Goal: Check status: Check status

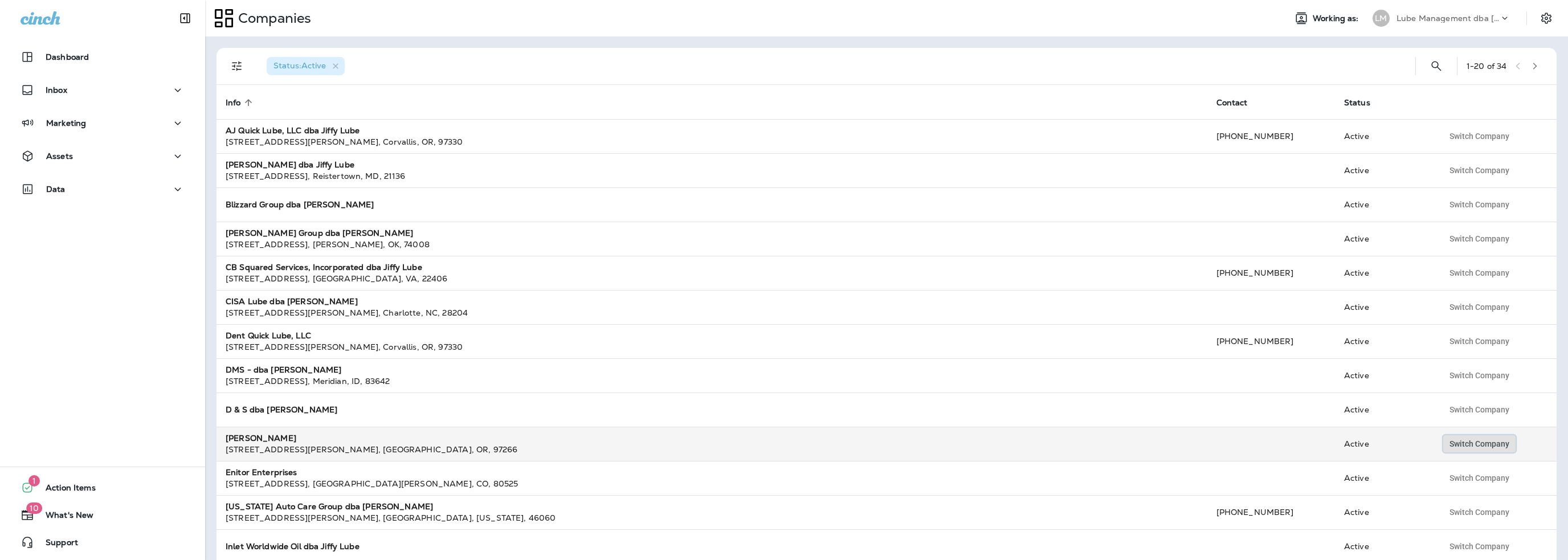
click at [1470, 443] on span "Switch Company" at bounding box center [1479, 444] width 60 height 8
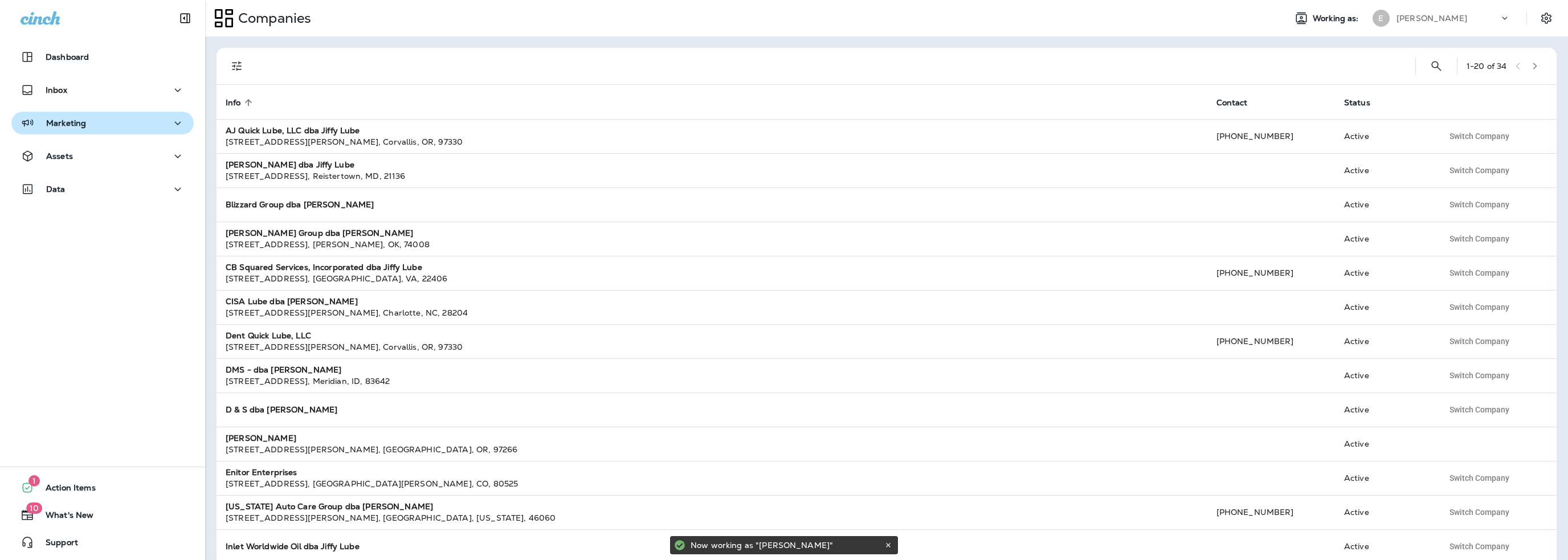
click at [85, 127] on div "Marketing" at bounding box center [102, 123] width 164 height 15
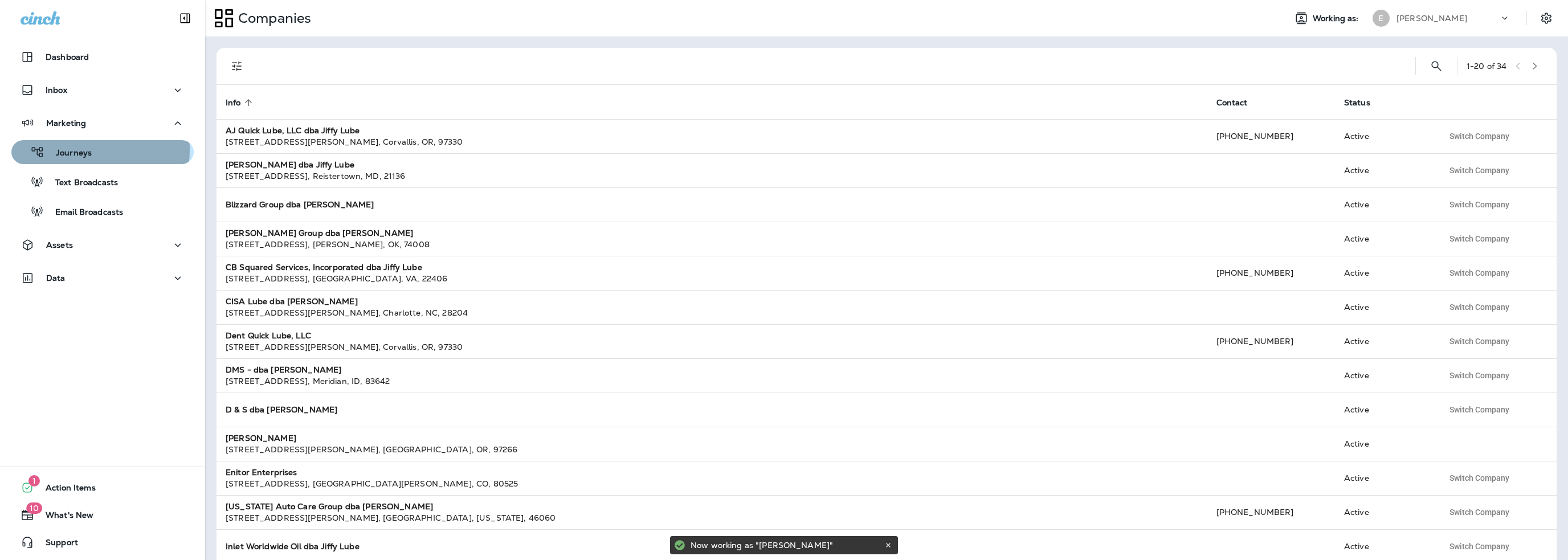
click at [73, 150] on p "Journeys" at bounding box center [68, 153] width 48 height 11
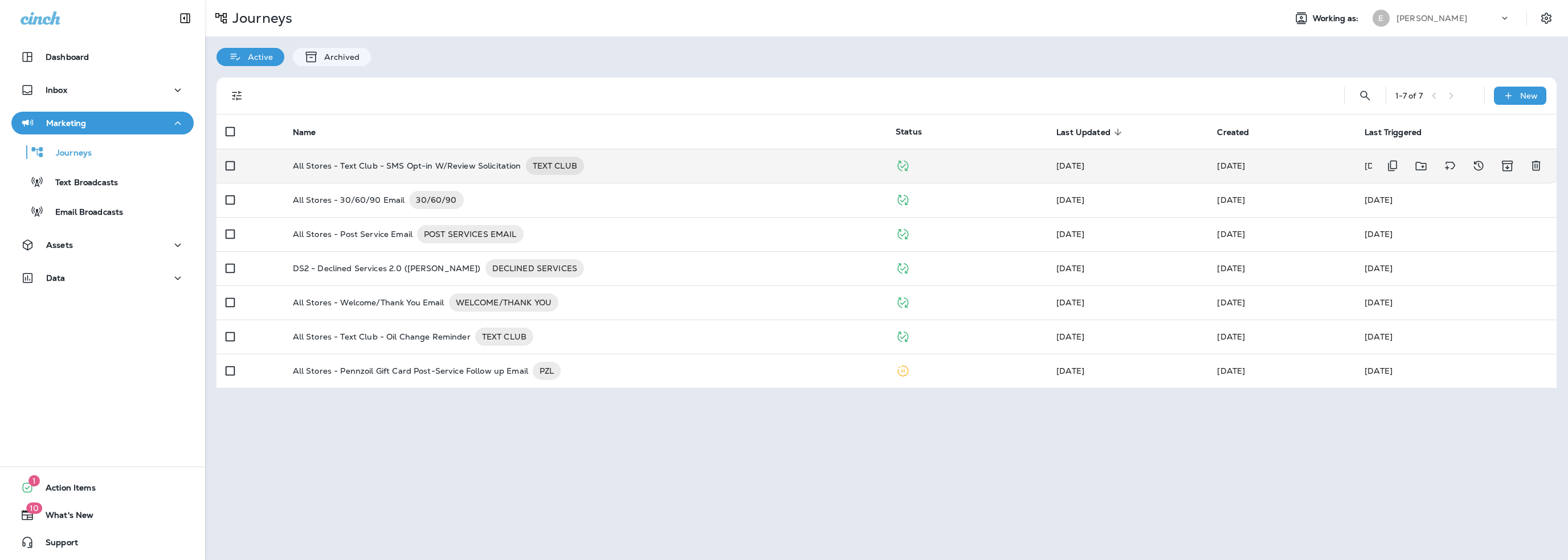
click at [443, 166] on p "All Stores - Text Club - SMS Opt-in W/Review Solicitation" at bounding box center [407, 166] width 228 height 18
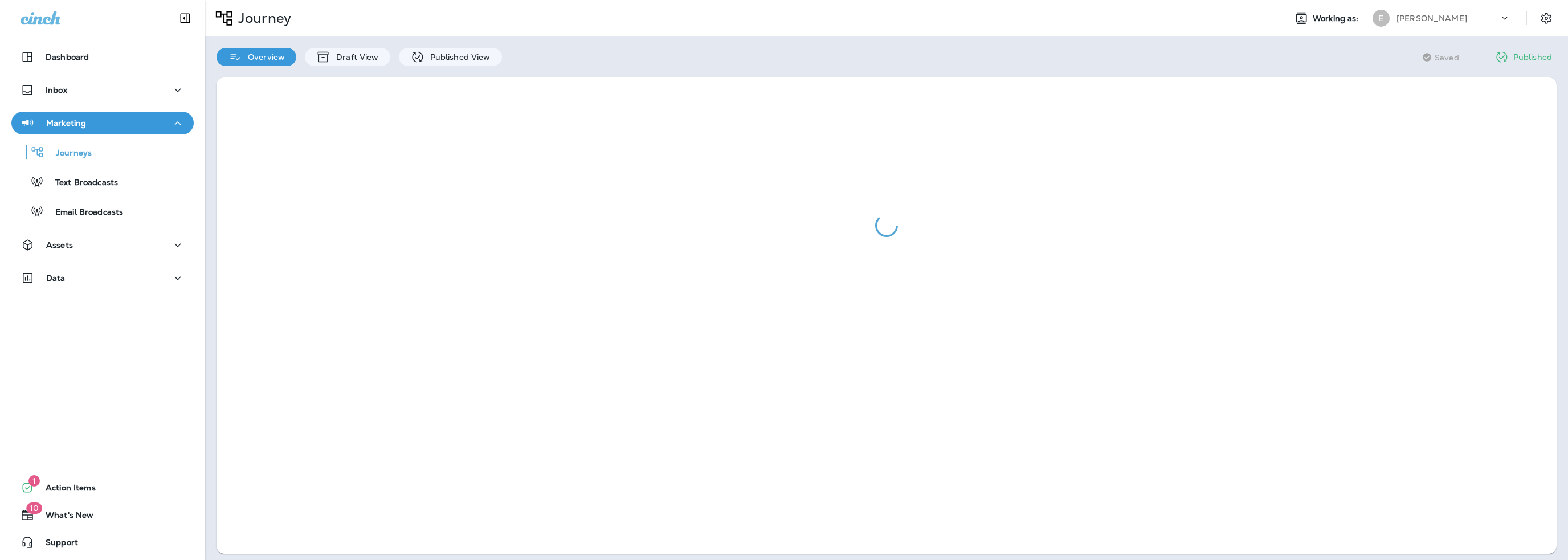
click at [465, 47] on div "Overview Draft View Published View" at bounding box center [359, 51] width 308 height 30
click at [466, 56] on p "Published View" at bounding box center [458, 57] width 66 height 9
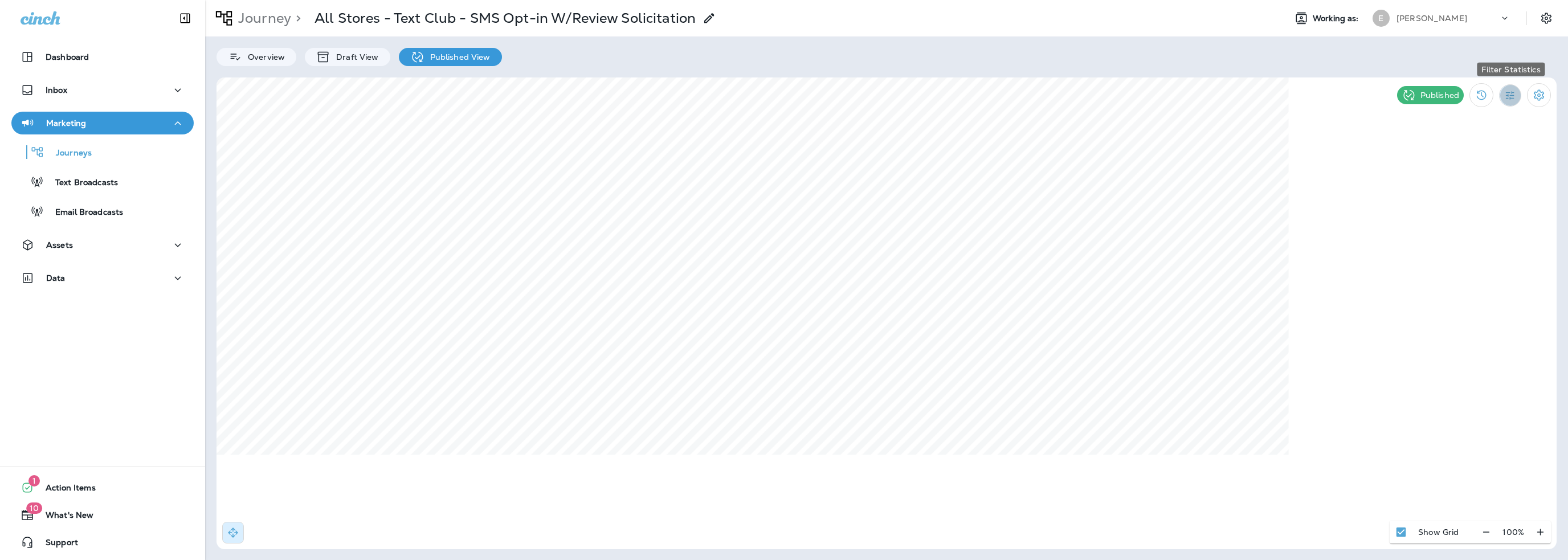
click at [1513, 96] on icon "Filter Statistics" at bounding box center [1510, 95] width 12 height 12
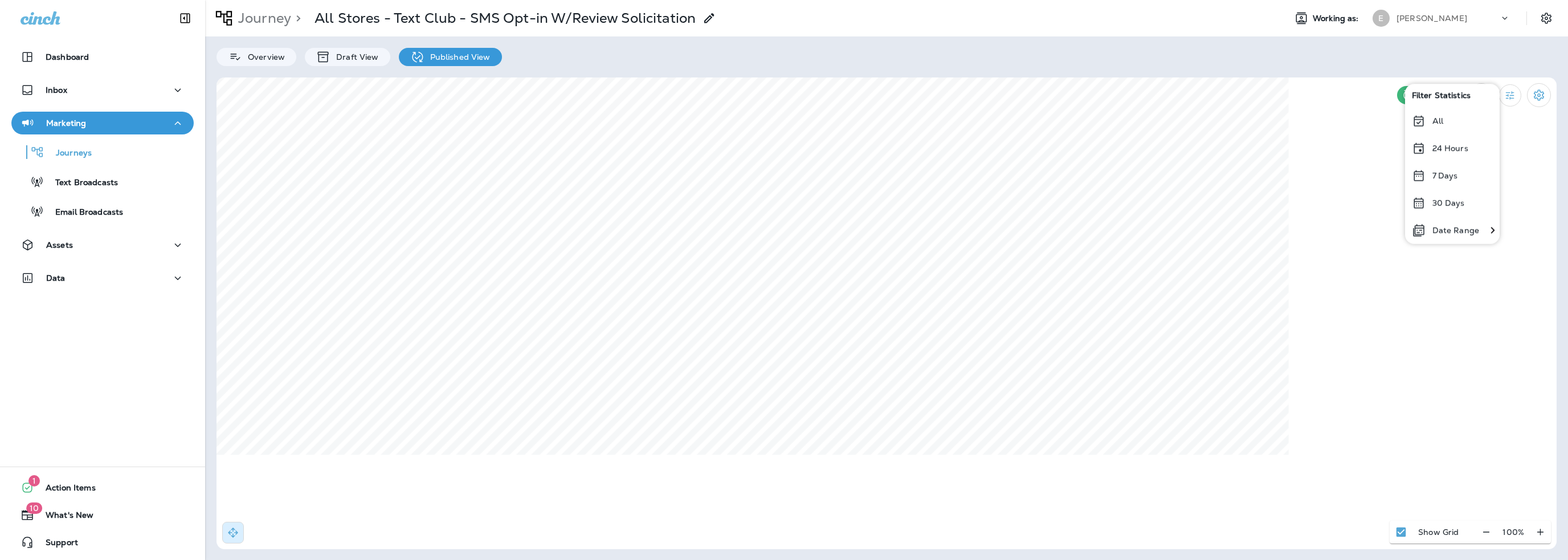
click at [1457, 234] on p "Date Range" at bounding box center [1455, 230] width 47 height 9
click at [1094, 136] on icon "Previous month" at bounding box center [1095, 135] width 8 height 8
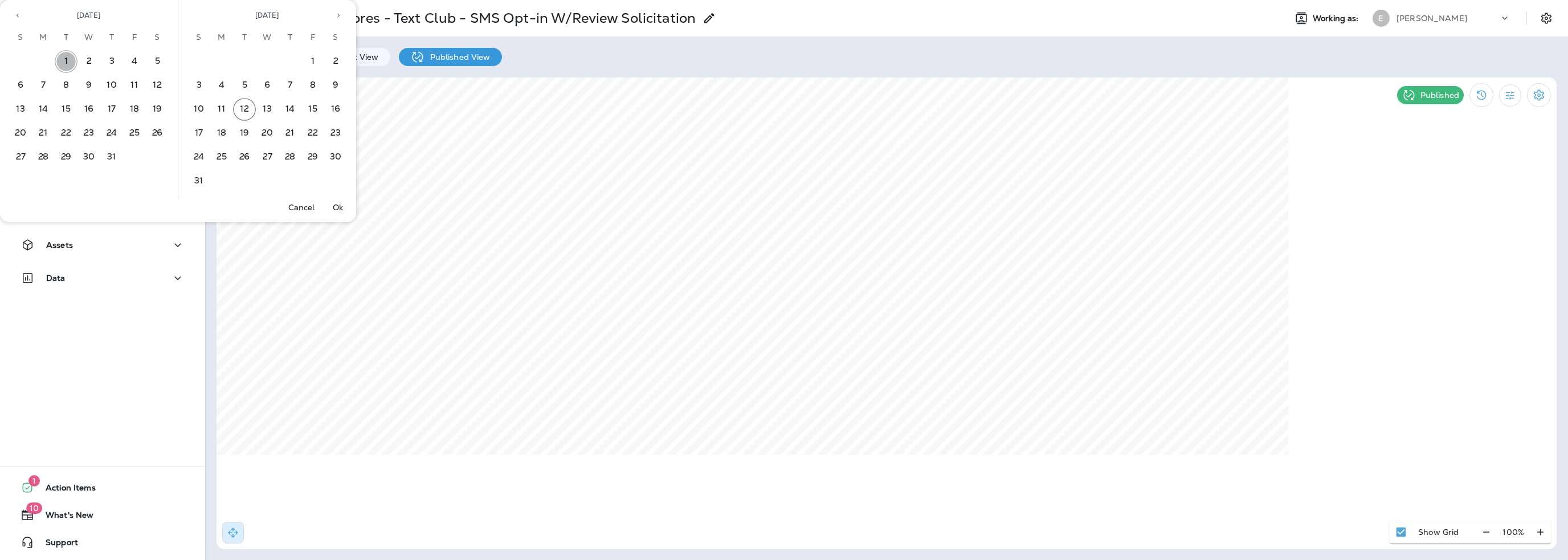
click at [69, 61] on button "1" at bounding box center [66, 61] width 23 height 23
click at [114, 154] on button "31" at bounding box center [112, 157] width 23 height 23
click at [341, 207] on p "Ok" at bounding box center [338, 207] width 11 height 9
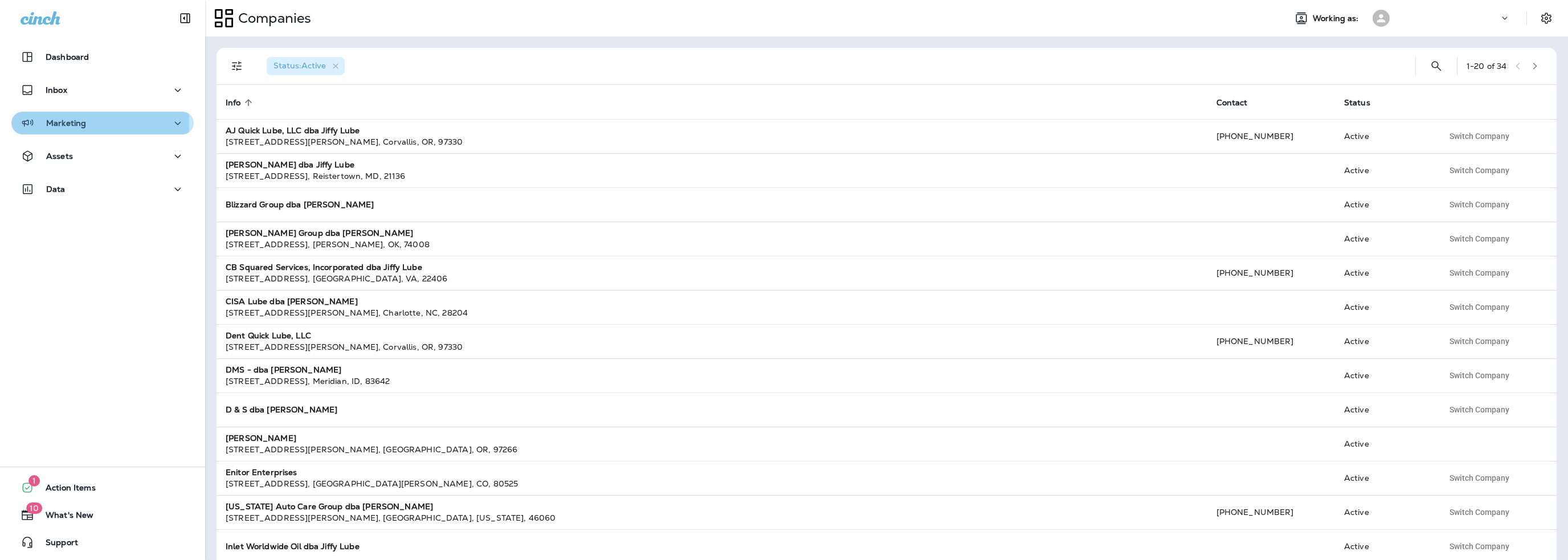
click at [48, 123] on p "Marketing" at bounding box center [66, 123] width 40 height 9
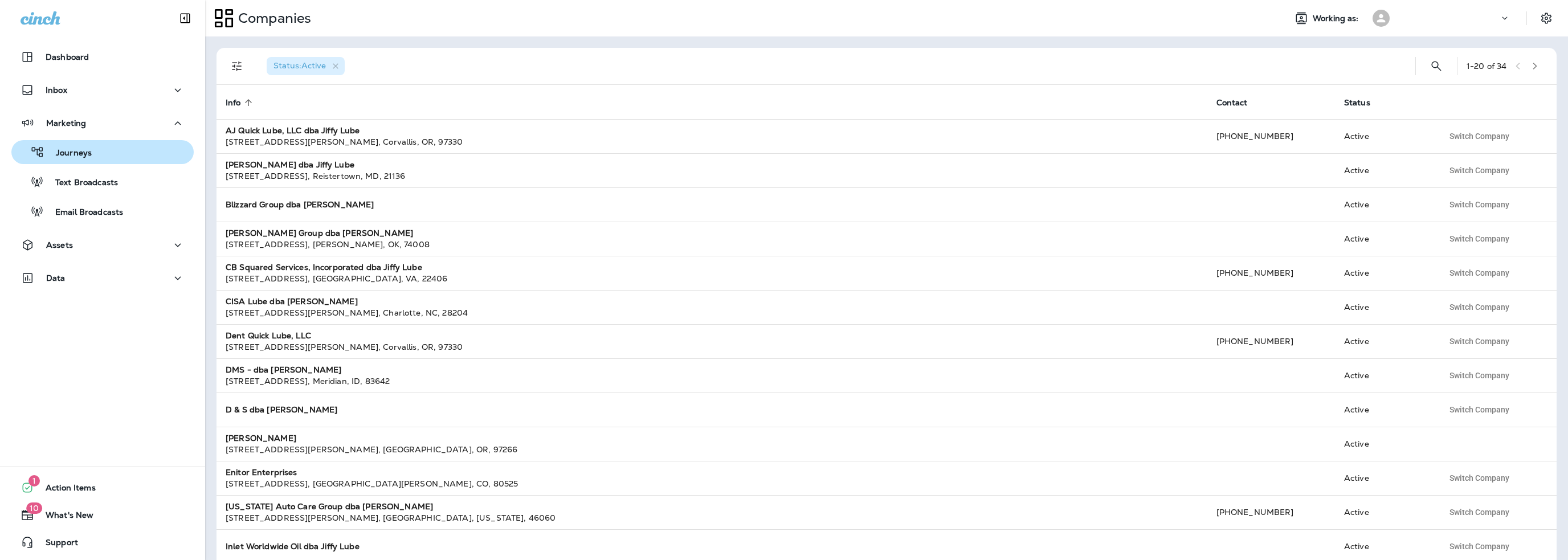
click at [70, 148] on p "Journeys" at bounding box center [68, 153] width 48 height 11
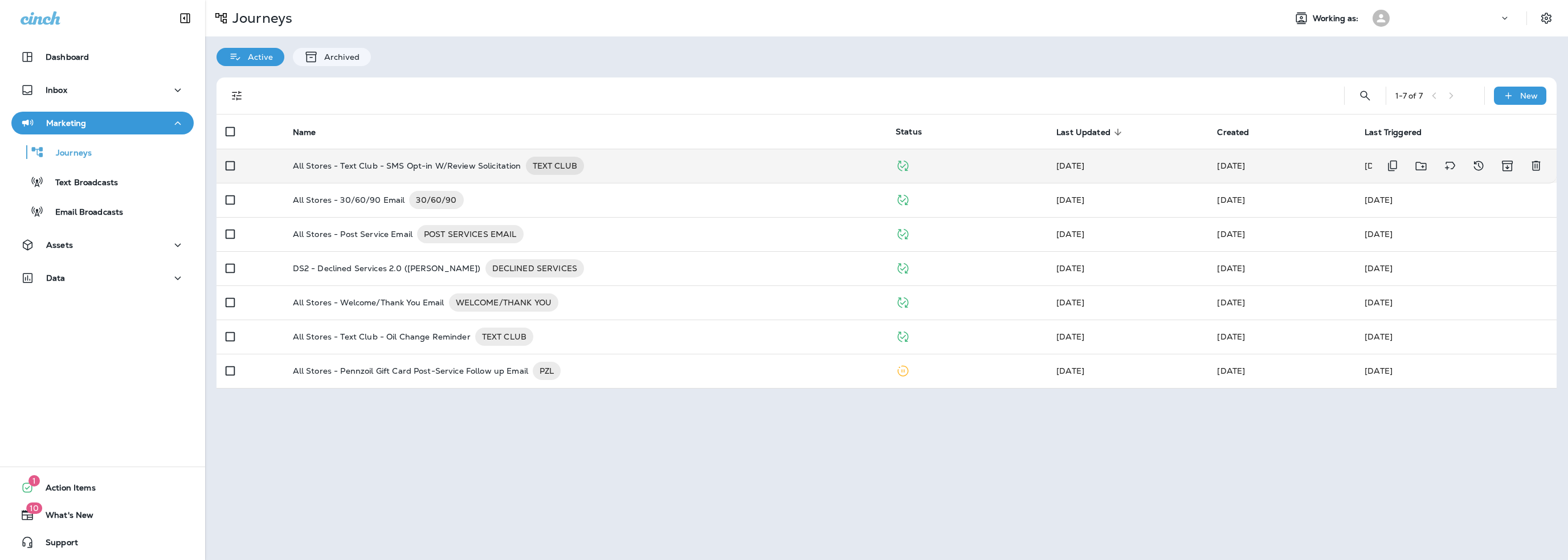
click at [422, 165] on p "All Stores - Text Club - SMS Opt-in W/Review Solicitation" at bounding box center [407, 166] width 228 height 18
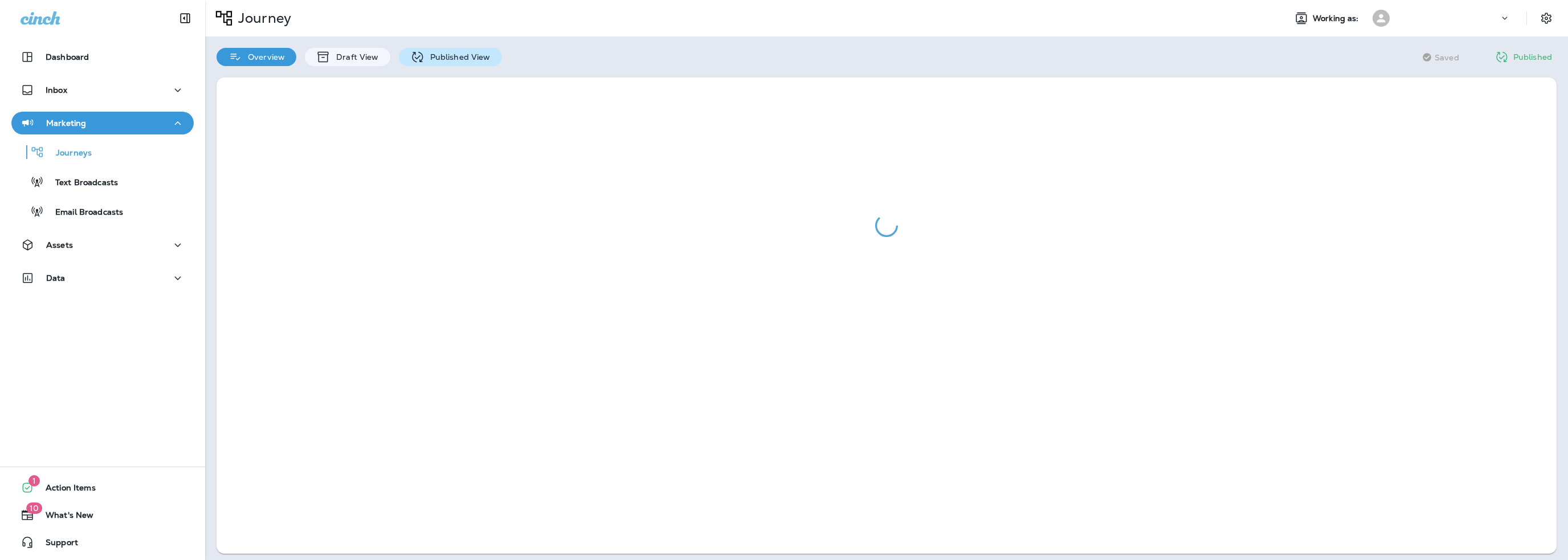
click at [441, 58] on p "Published View" at bounding box center [458, 57] width 66 height 9
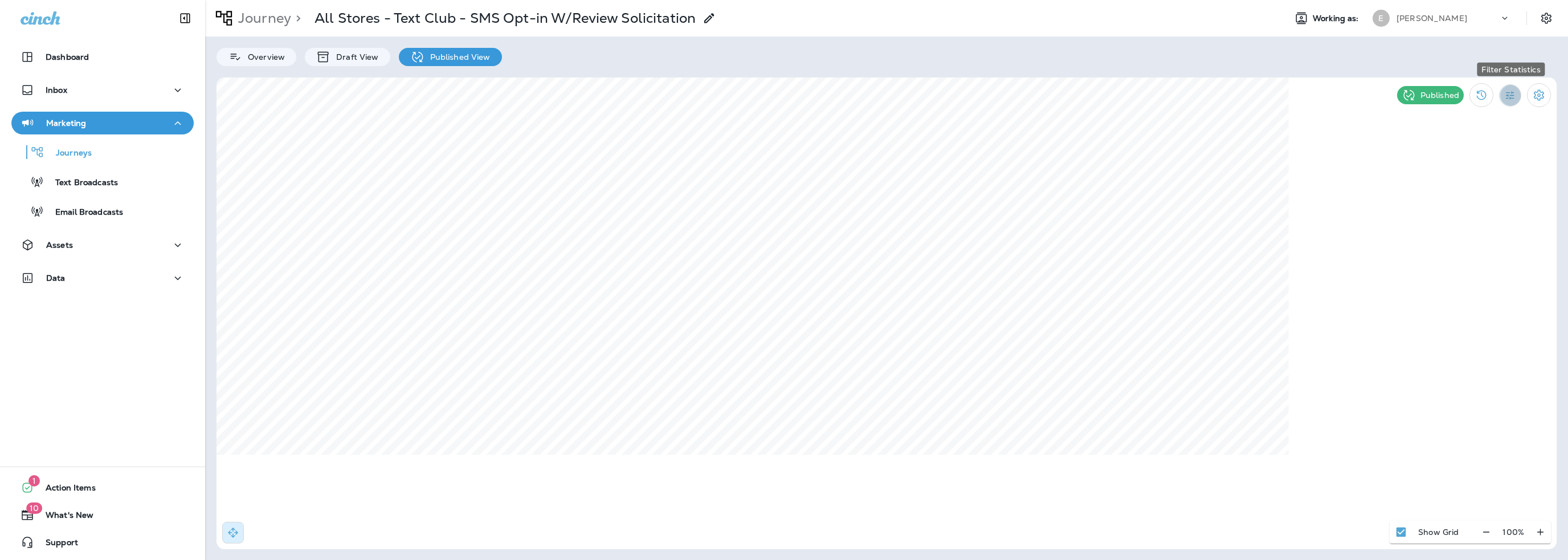
click at [1509, 98] on icon "Filter Statistics" at bounding box center [1510, 95] width 12 height 12
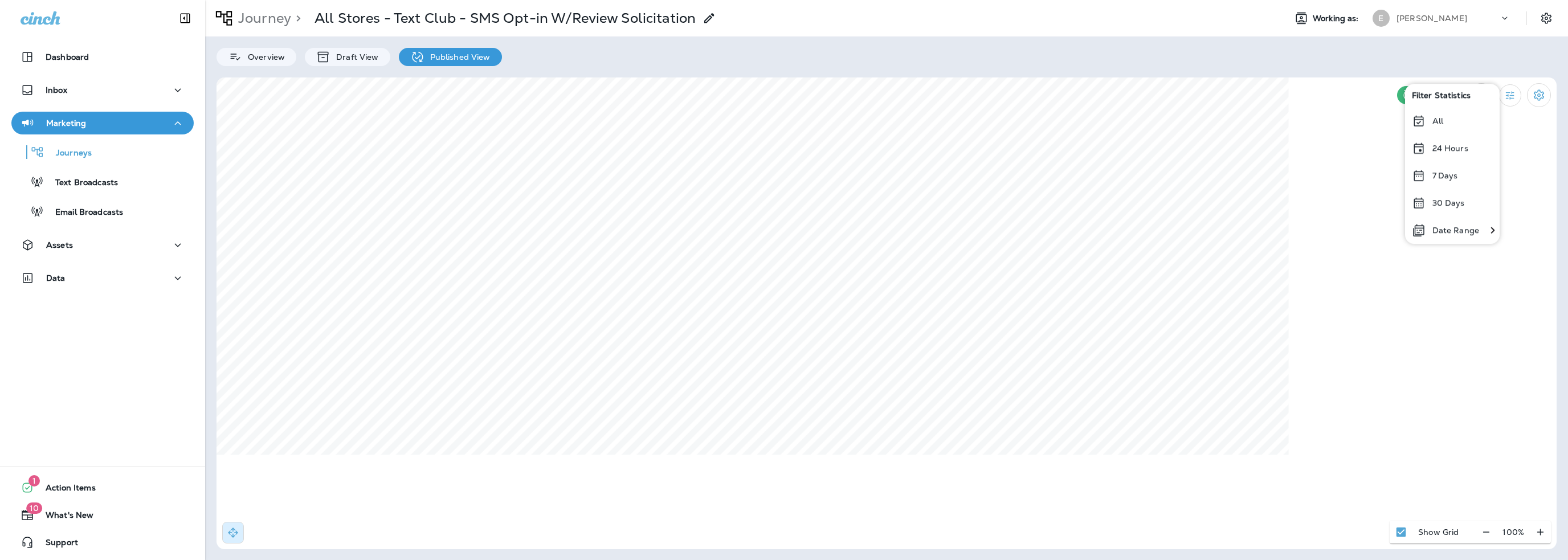
click at [1452, 227] on p "Date Range" at bounding box center [1455, 230] width 47 height 9
click at [1095, 136] on icon "Previous month" at bounding box center [1095, 135] width 8 height 8
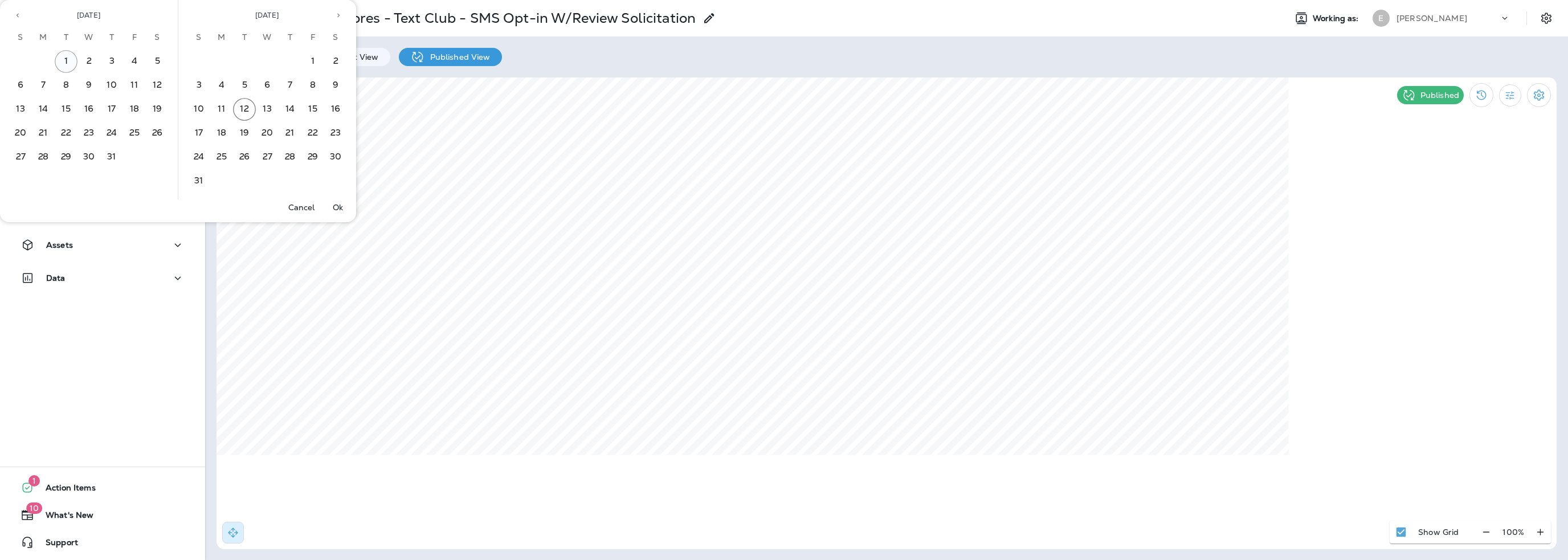
click at [65, 59] on button "1" at bounding box center [66, 61] width 23 height 23
click at [110, 157] on button "31" at bounding box center [112, 157] width 23 height 23
click at [334, 207] on p "Ok" at bounding box center [338, 207] width 11 height 9
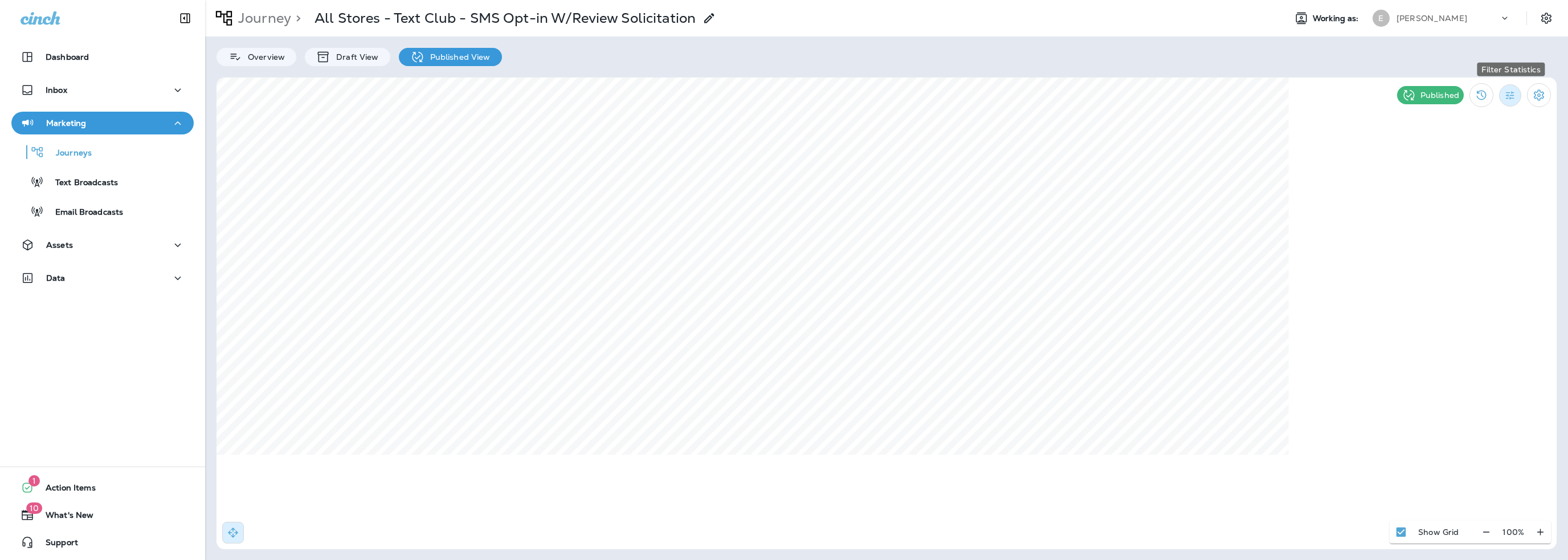
click at [1511, 97] on icon "Filter Statistics" at bounding box center [1510, 95] width 9 height 9
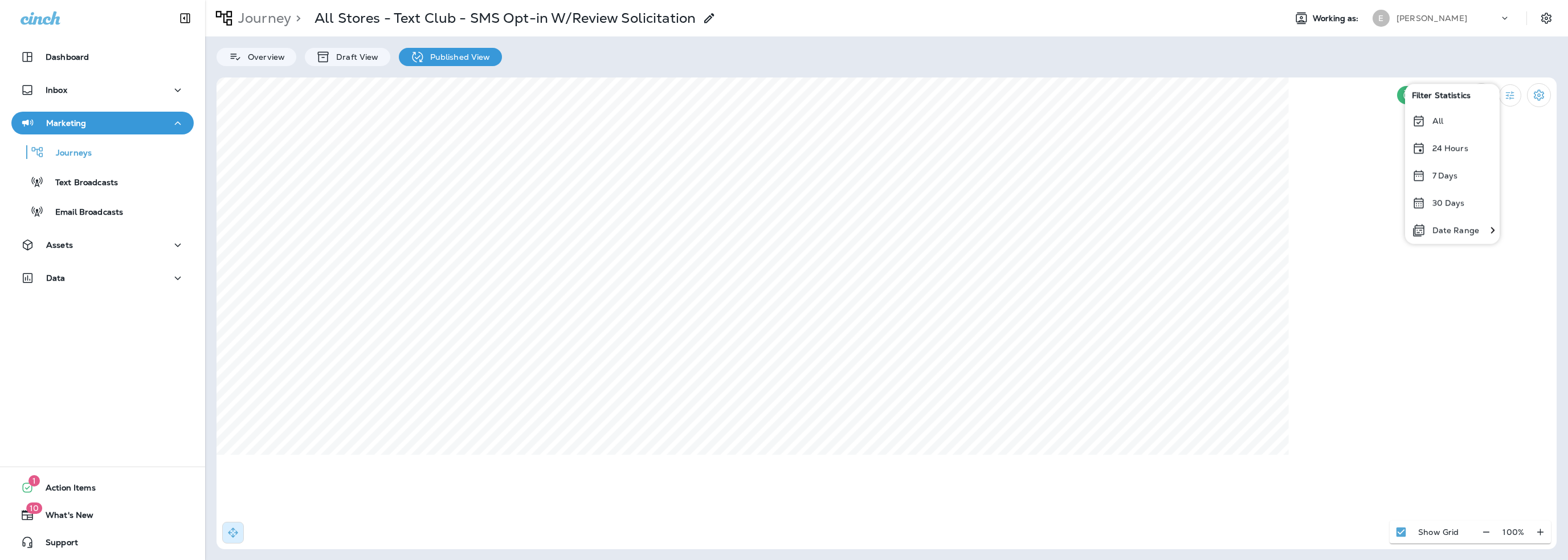
click at [1443, 179] on p "7 Days" at bounding box center [1445, 176] width 26 height 9
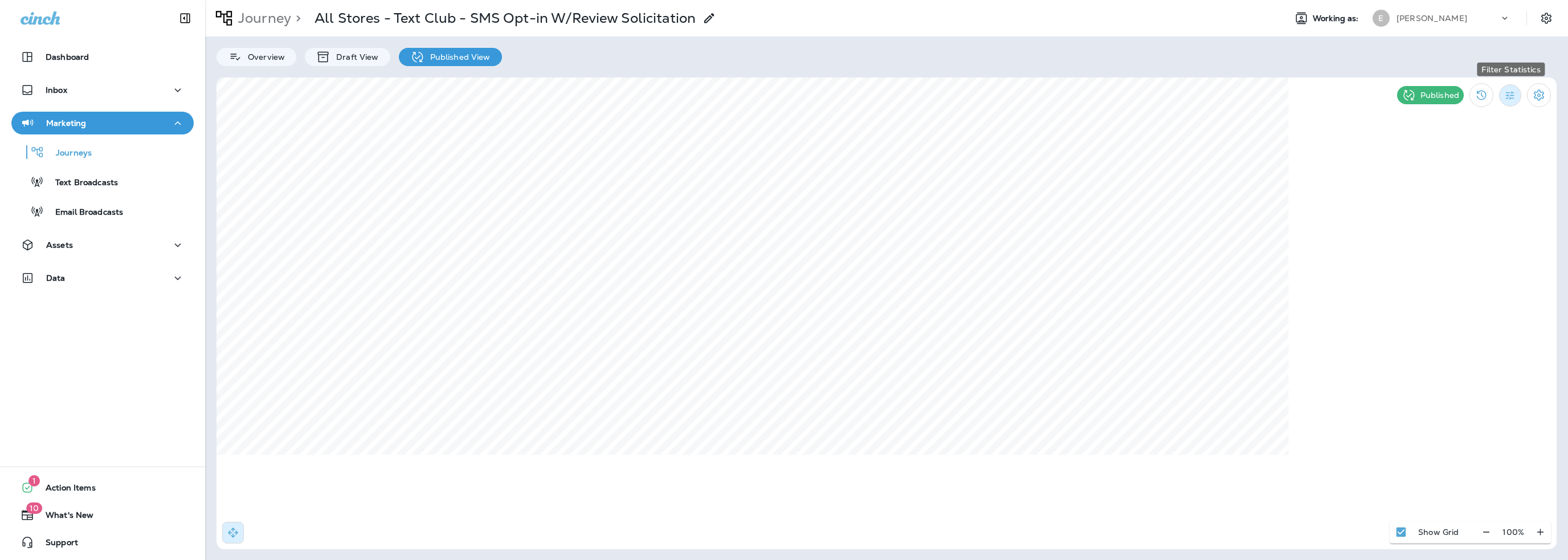
click at [1511, 98] on icon "Filter Statistics" at bounding box center [1510, 95] width 12 height 12
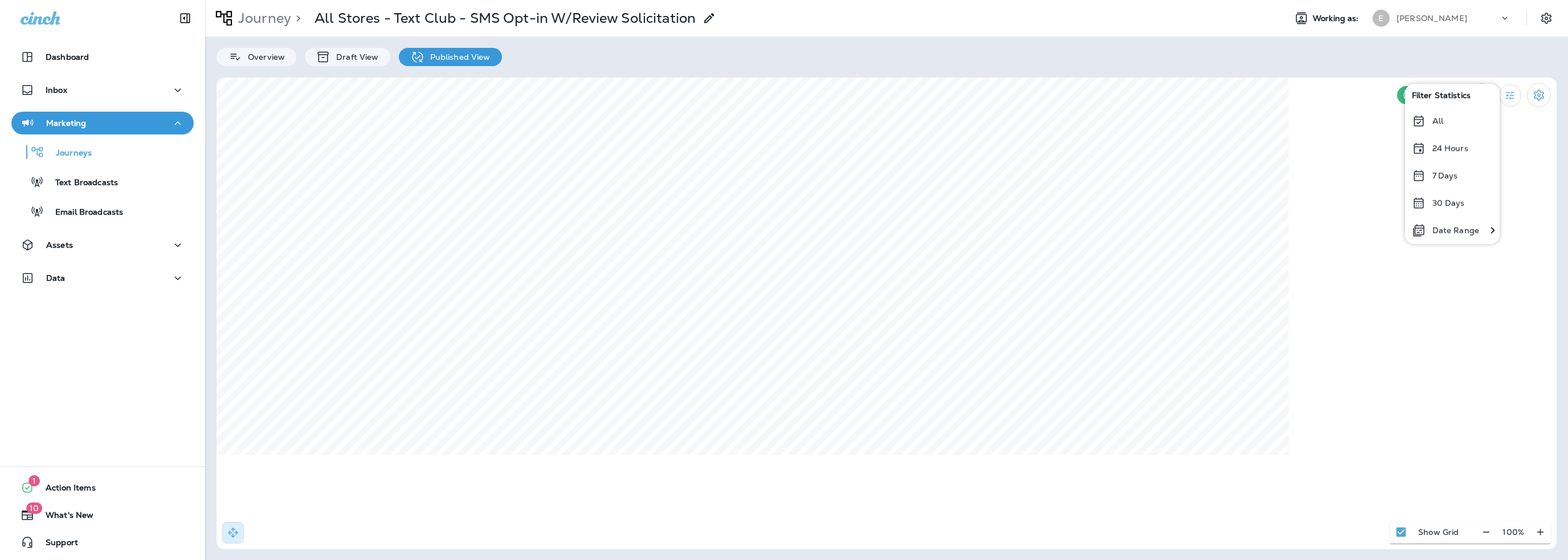
click at [1460, 233] on p "Date Range" at bounding box center [1455, 230] width 47 height 9
click at [1142, 186] on button "1" at bounding box center [1144, 180] width 23 height 23
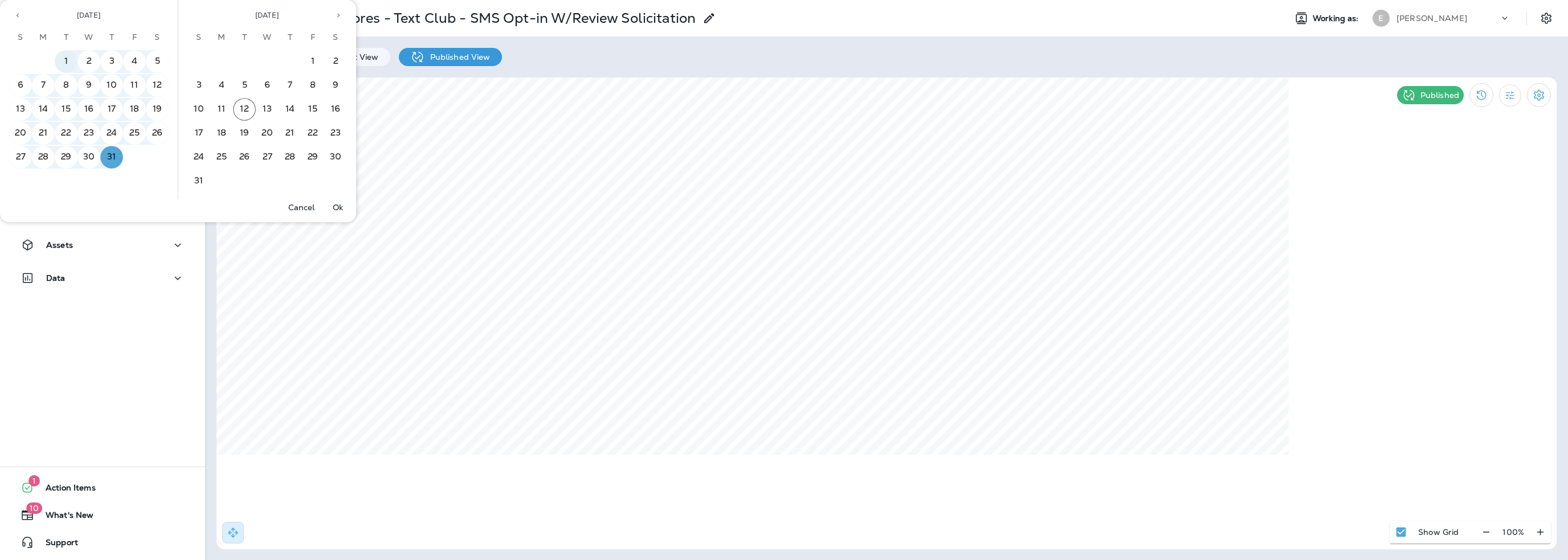
click at [73, 65] on button "1" at bounding box center [66, 61] width 23 height 23
click at [115, 157] on button "31" at bounding box center [112, 157] width 23 height 23
click at [338, 206] on p "Ok" at bounding box center [338, 207] width 11 height 9
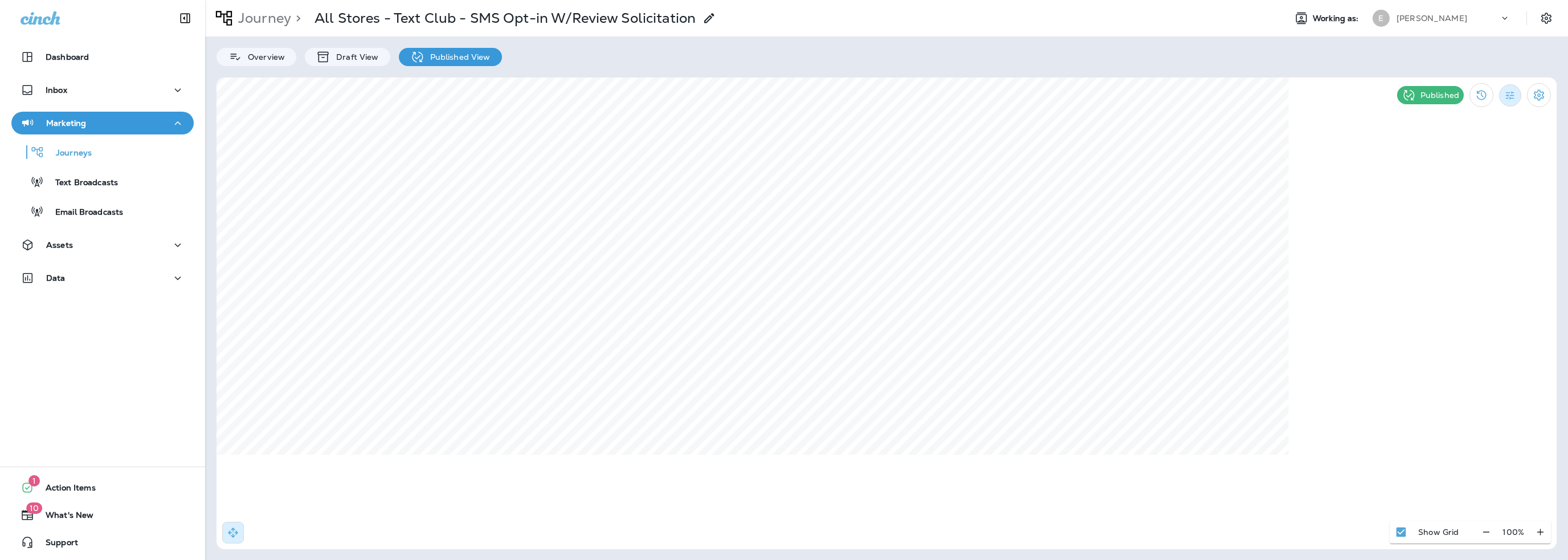
click at [1511, 94] on icon "Filter Statistics" at bounding box center [1510, 95] width 12 height 12
click at [1445, 176] on p "7 Days" at bounding box center [1445, 176] width 26 height 9
click at [1515, 99] on icon "Filter Statistics" at bounding box center [1510, 95] width 12 height 12
click at [1466, 234] on p "Date Range" at bounding box center [1455, 230] width 47 height 9
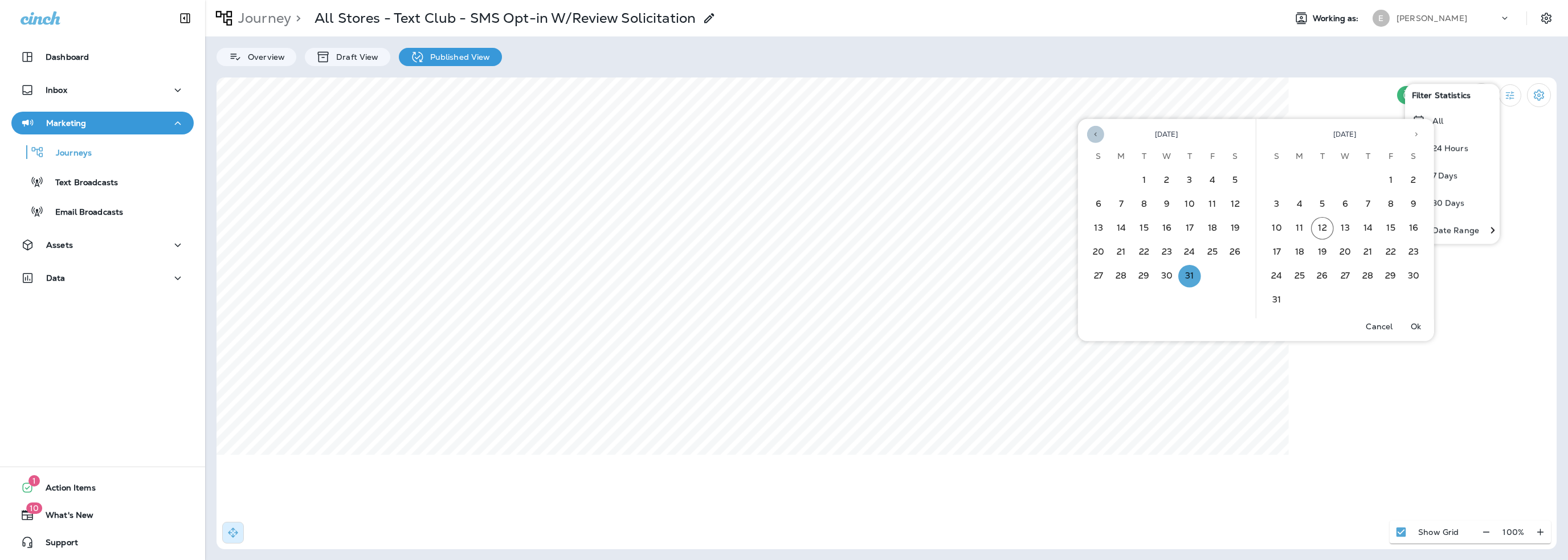
click at [1094, 134] on icon "Previous month" at bounding box center [1095, 135] width 8 height 8
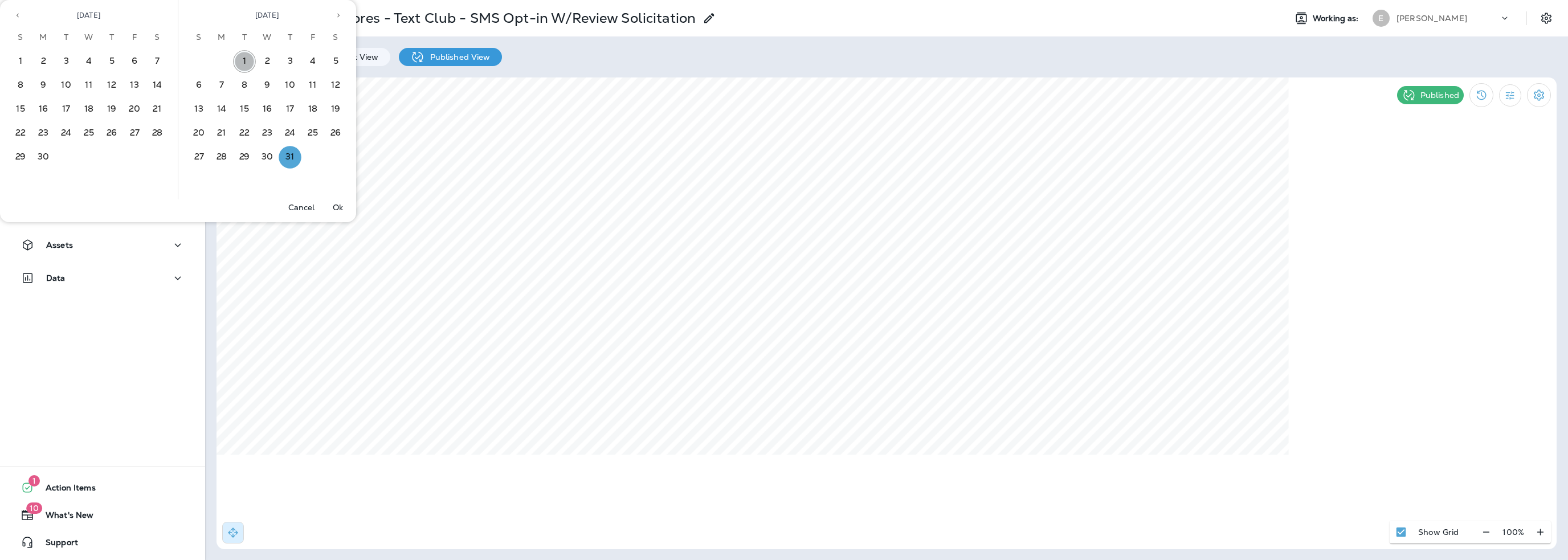
click at [244, 58] on button "1" at bounding box center [244, 61] width 23 height 23
click at [289, 158] on button "31" at bounding box center [290, 157] width 23 height 23
click at [335, 209] on p "Ok" at bounding box center [338, 207] width 11 height 9
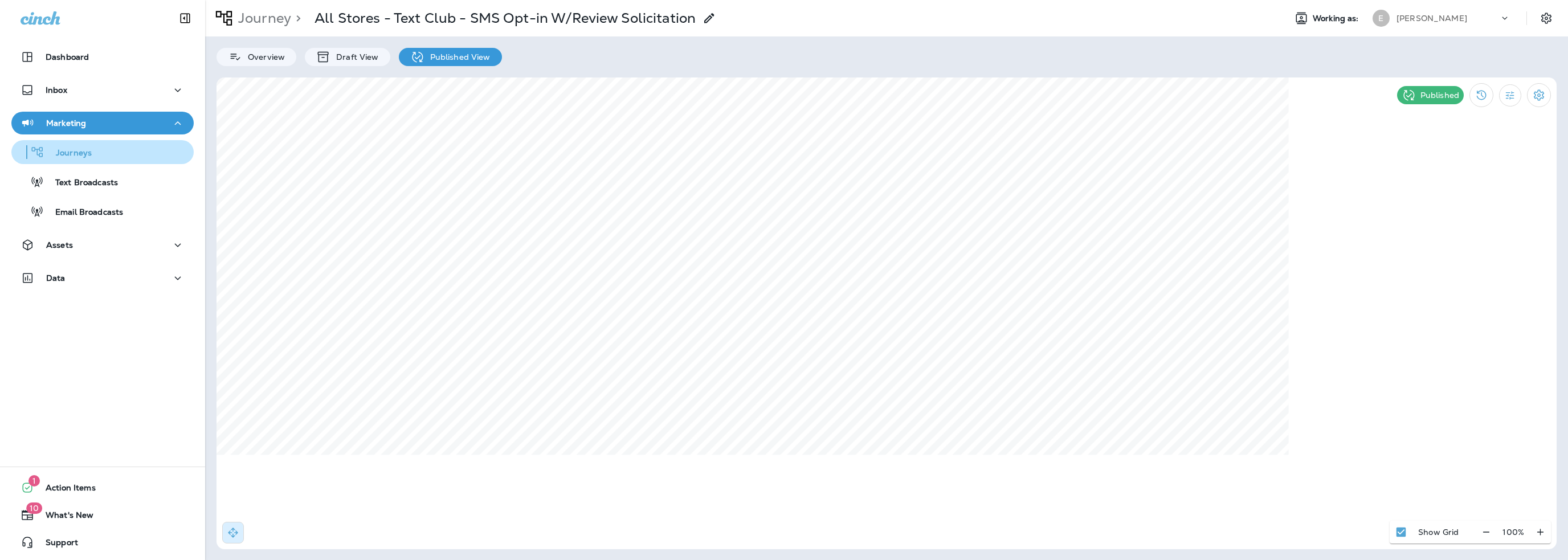
click at [69, 153] on p "Journeys" at bounding box center [68, 153] width 48 height 11
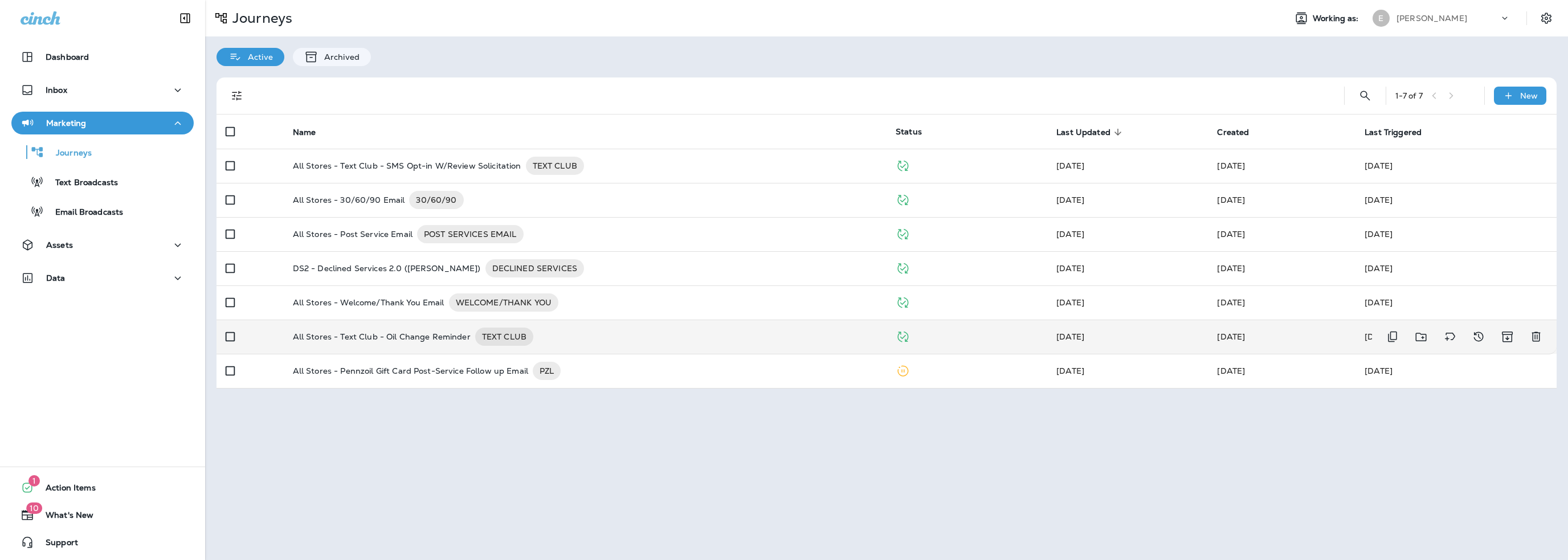
click at [416, 337] on p "All Stores - Text Club - Oil Change Reminder" at bounding box center [382, 337] width 178 height 18
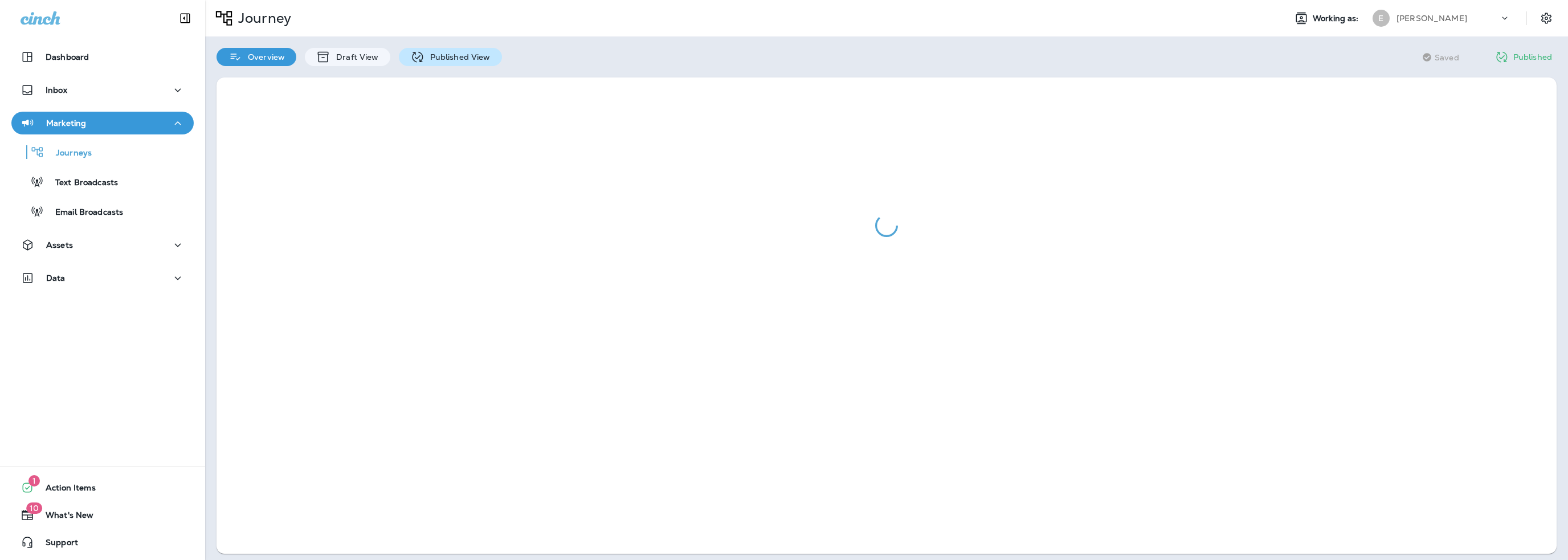
click at [471, 56] on p "Published View" at bounding box center [458, 57] width 66 height 9
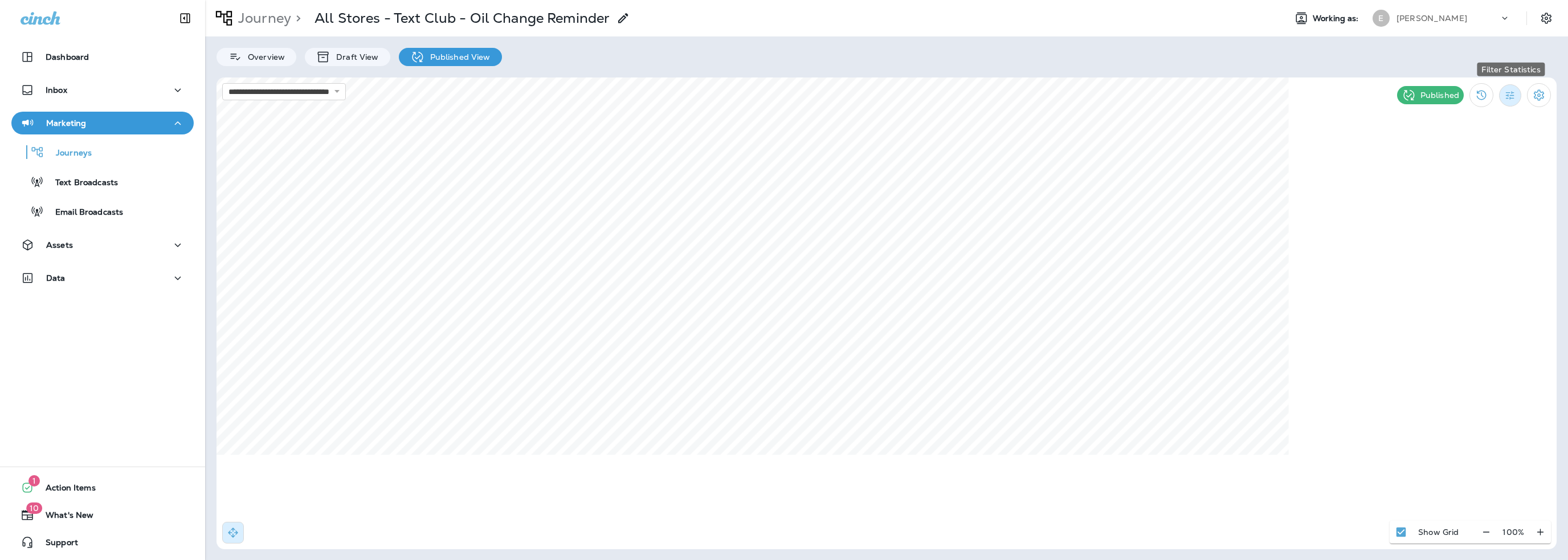
click at [1511, 98] on icon "Filter Statistics" at bounding box center [1510, 95] width 12 height 12
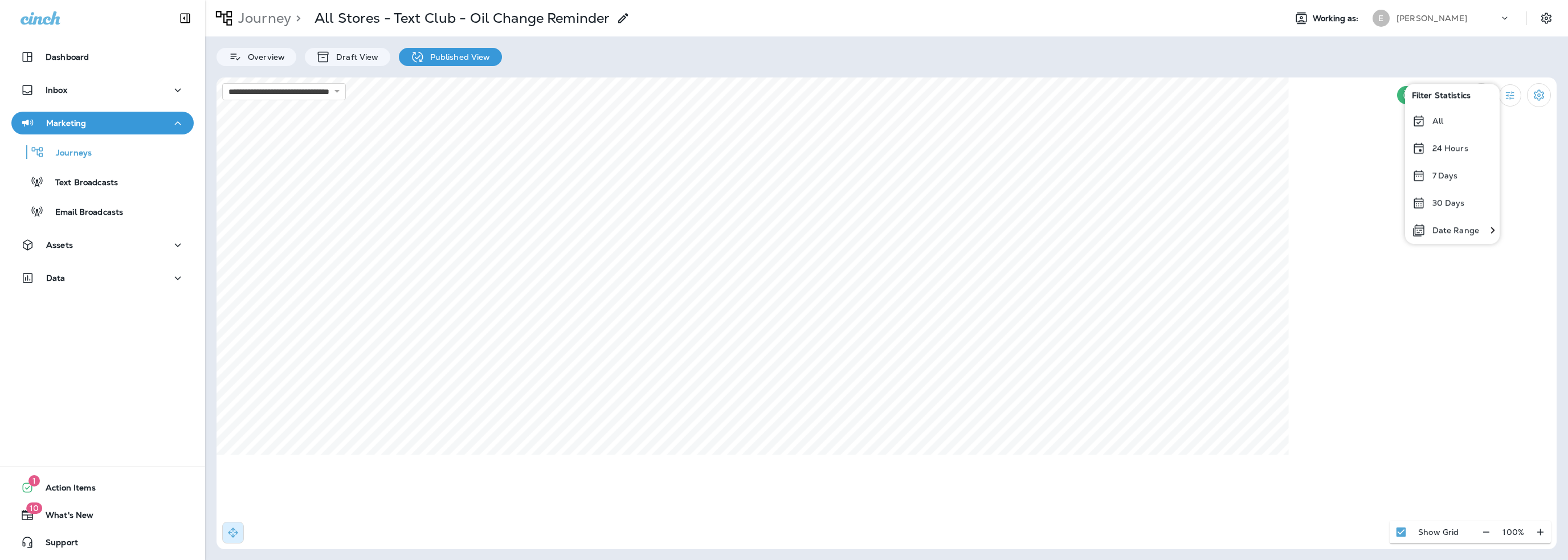
click at [1466, 230] on p "Date Range" at bounding box center [1455, 230] width 47 height 9
click at [1089, 136] on button "Previous month" at bounding box center [1096, 135] width 17 height 17
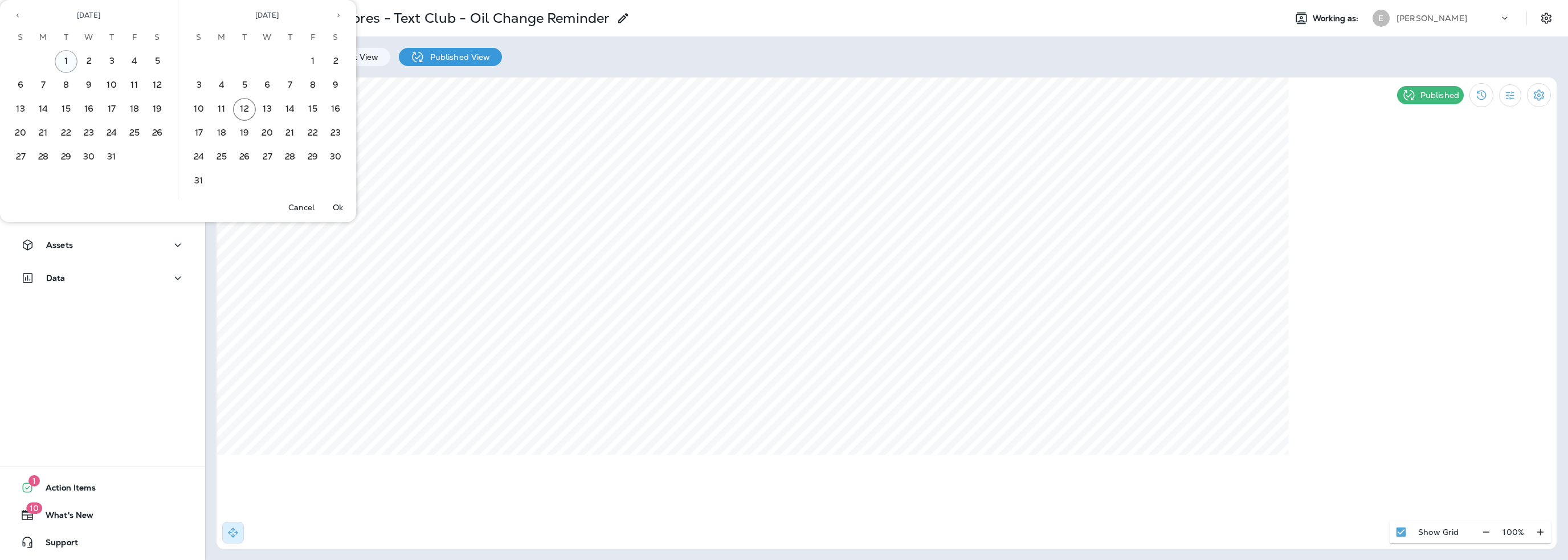
click at [64, 61] on button "1" at bounding box center [66, 61] width 23 height 23
click at [114, 156] on button "31" at bounding box center [112, 157] width 23 height 23
click at [344, 205] on button "Ok" at bounding box center [337, 207] width 36 height 16
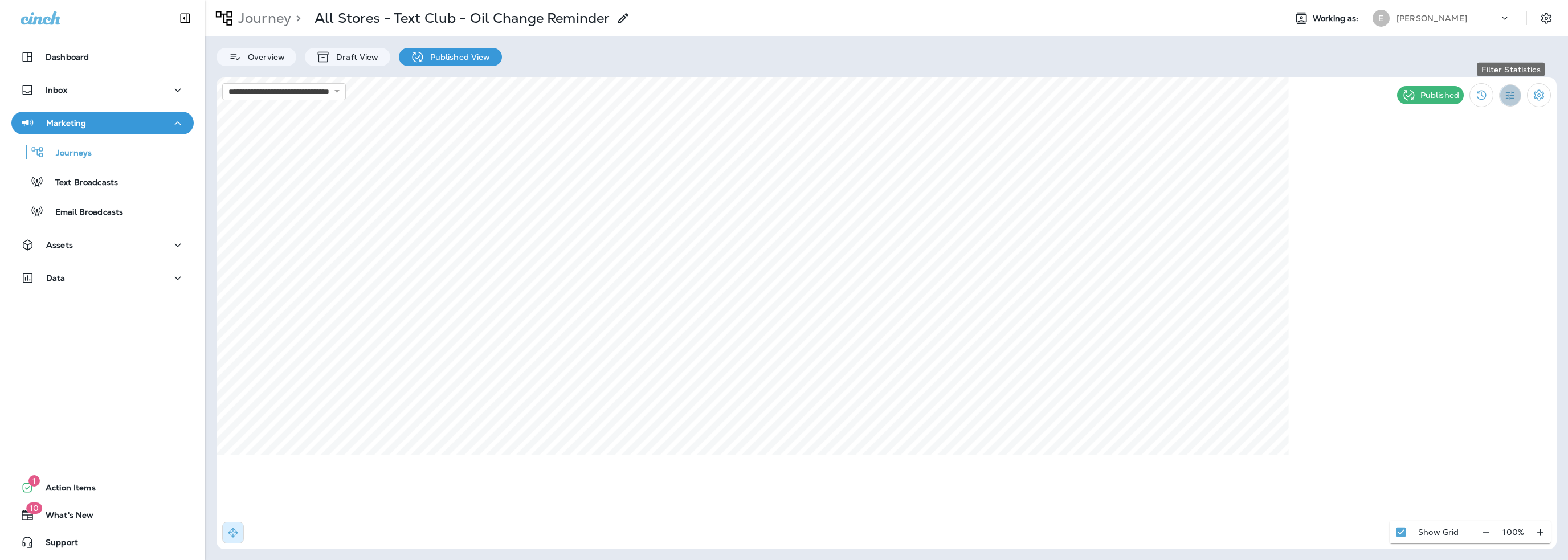
click at [1518, 99] on button "Filter Statistics" at bounding box center [1510, 96] width 22 height 22
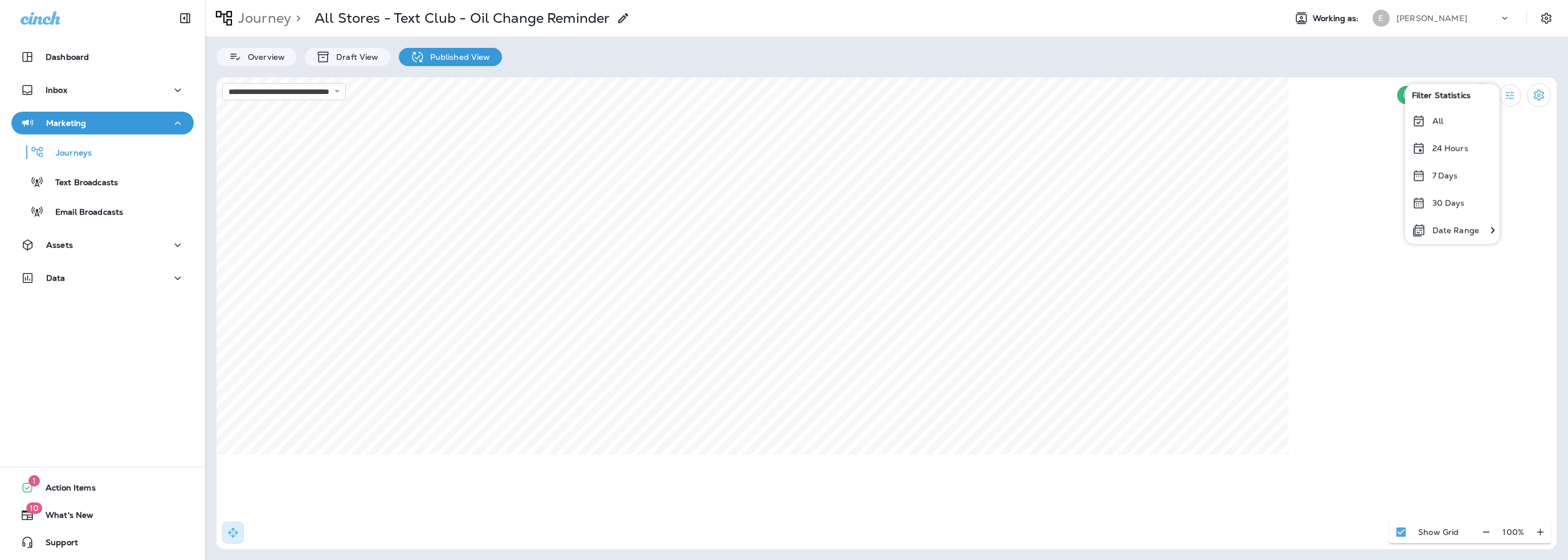
click at [1441, 174] on p "7 Days" at bounding box center [1445, 176] width 26 height 9
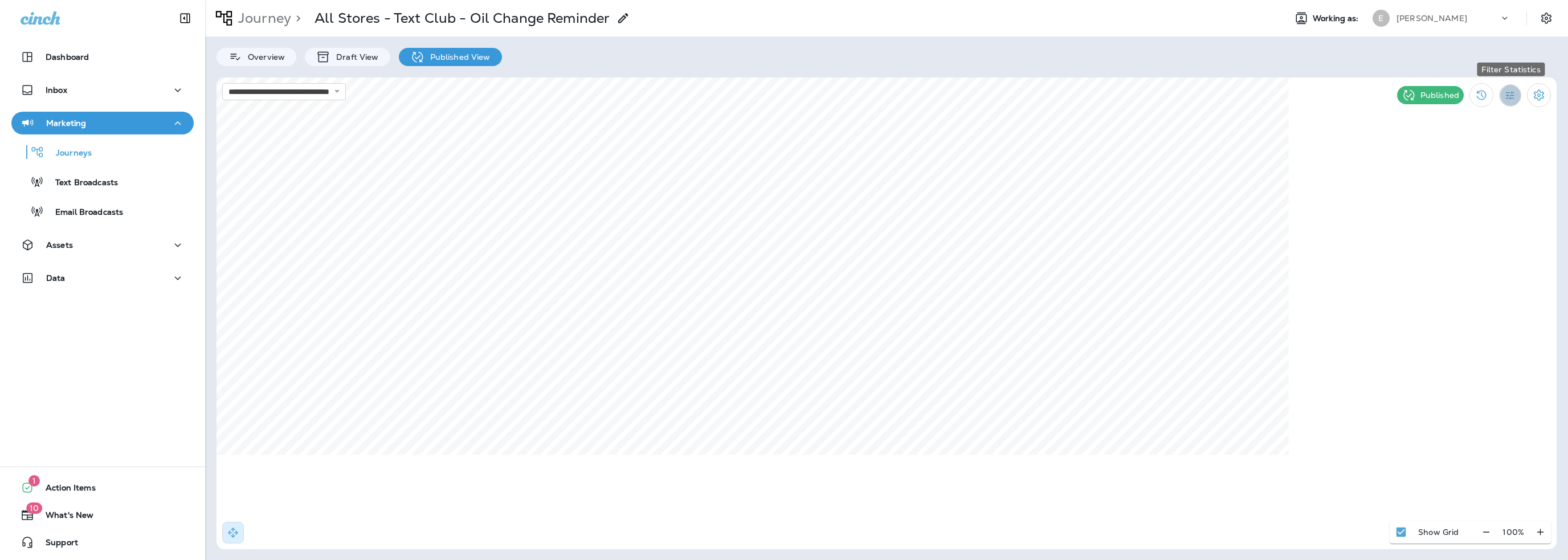
click at [1507, 102] on button "Filter Statistics" at bounding box center [1510, 96] width 22 height 22
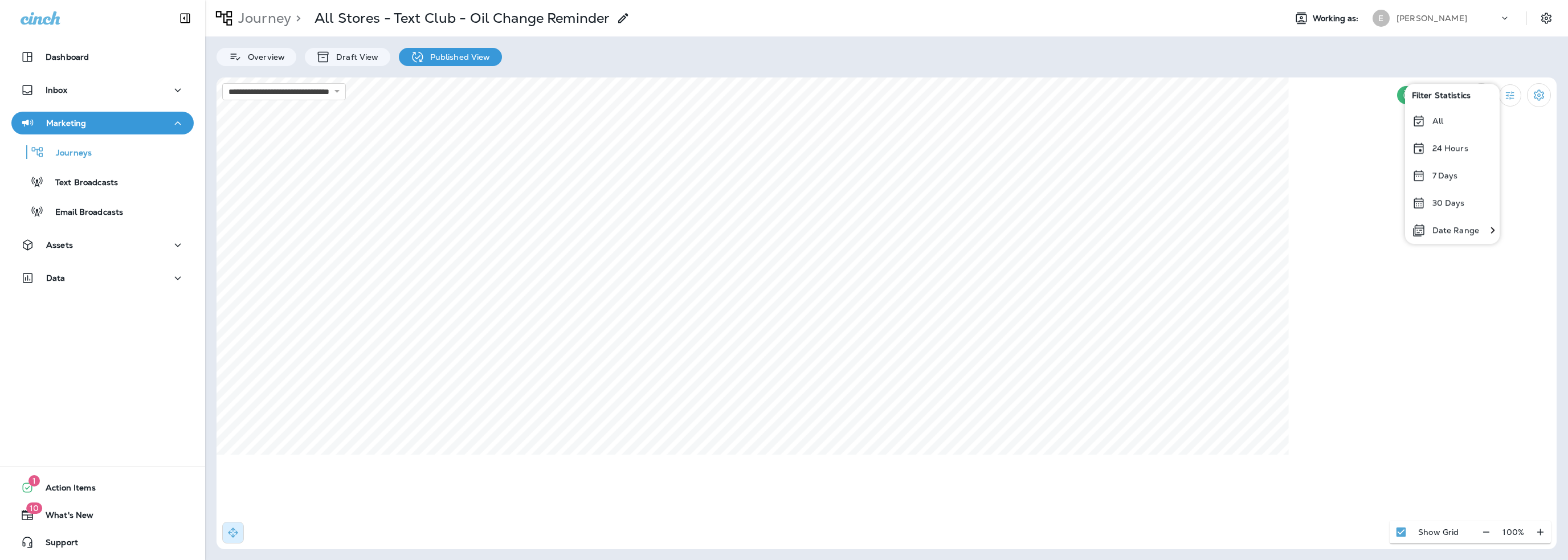
click at [1466, 232] on p "Date Range" at bounding box center [1455, 230] width 47 height 9
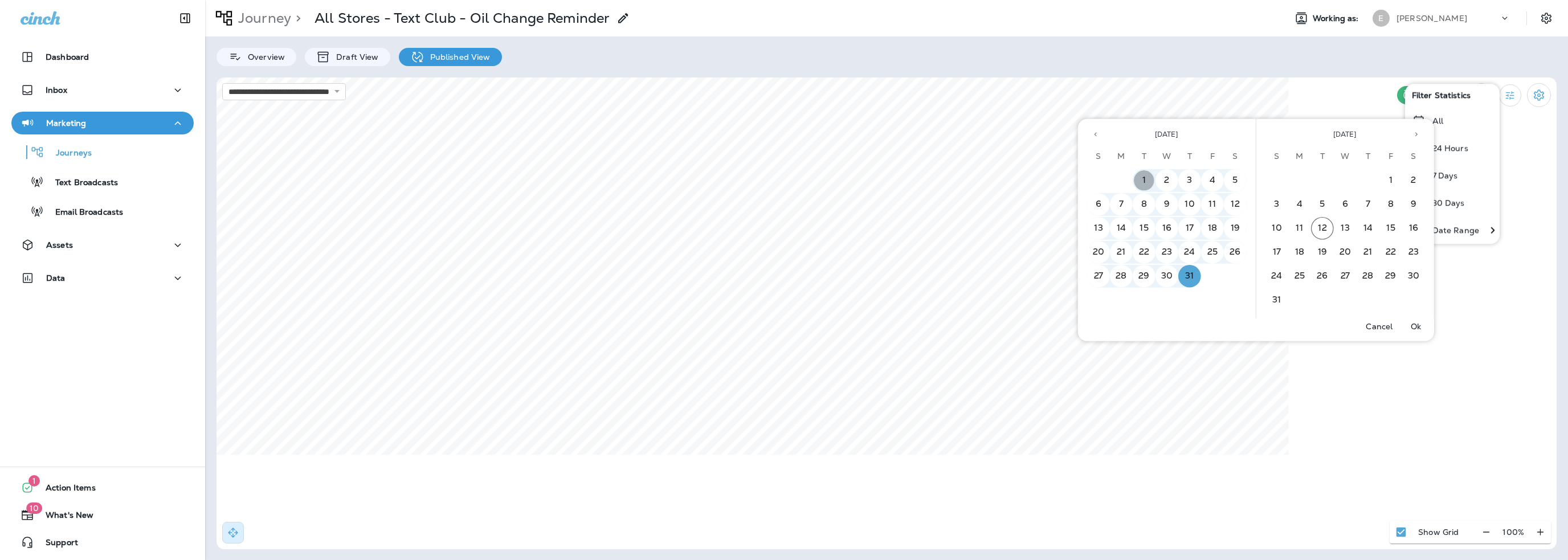
click at [1142, 181] on button "1" at bounding box center [1144, 180] width 23 height 23
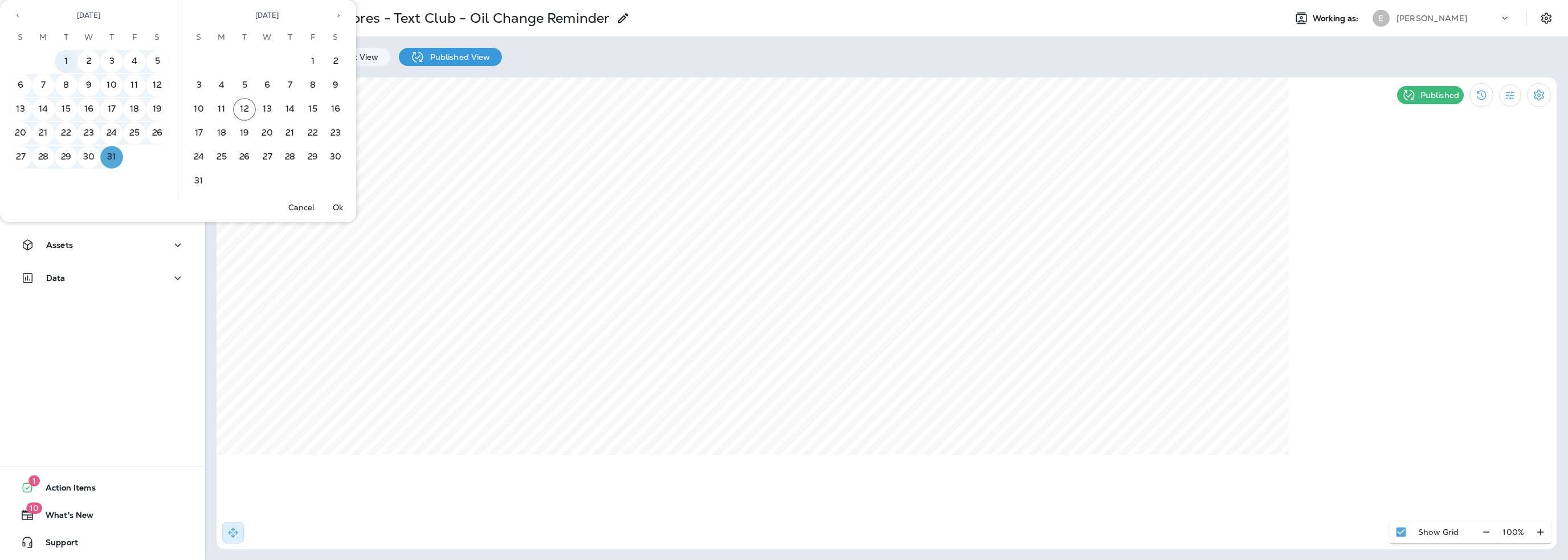
click at [71, 63] on button "1" at bounding box center [66, 61] width 23 height 23
drag, startPoint x: 106, startPoint y: 156, endPoint x: 122, endPoint y: 160, distance: 16.5
click at [106, 155] on button "31" at bounding box center [112, 157] width 23 height 23
click at [336, 206] on p "Ok" at bounding box center [338, 207] width 11 height 9
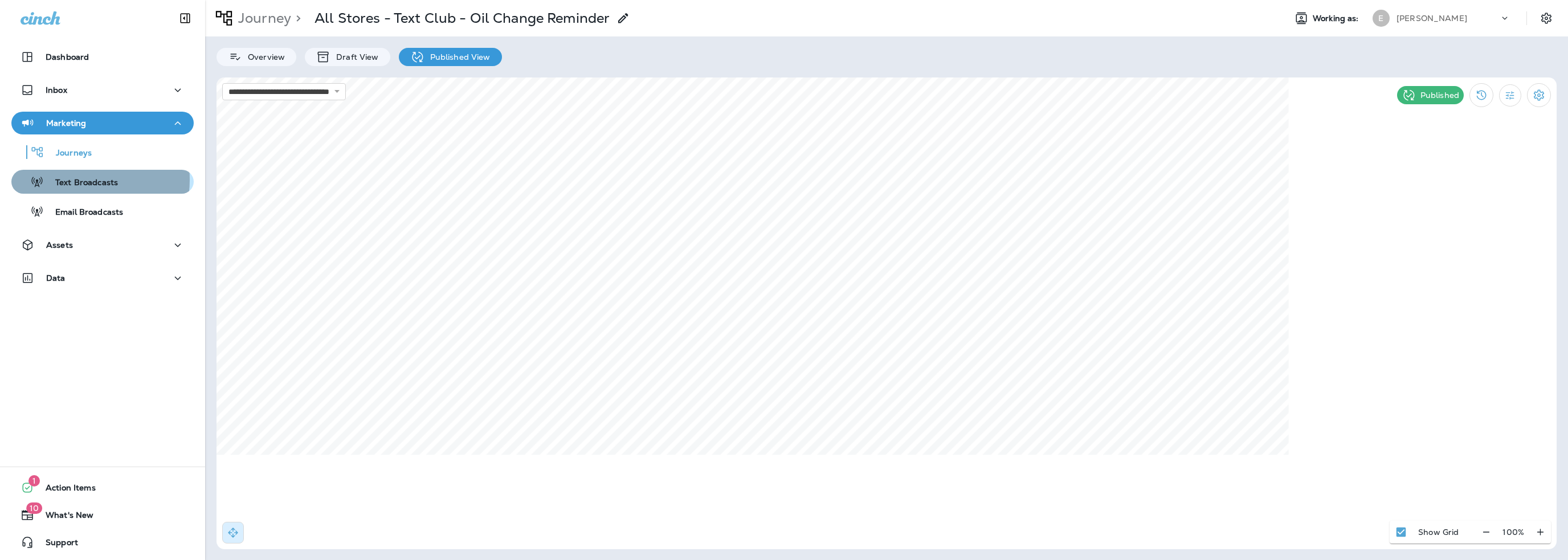
click at [73, 180] on p "Text Broadcasts" at bounding box center [81, 183] width 74 height 11
